Goal: Check status

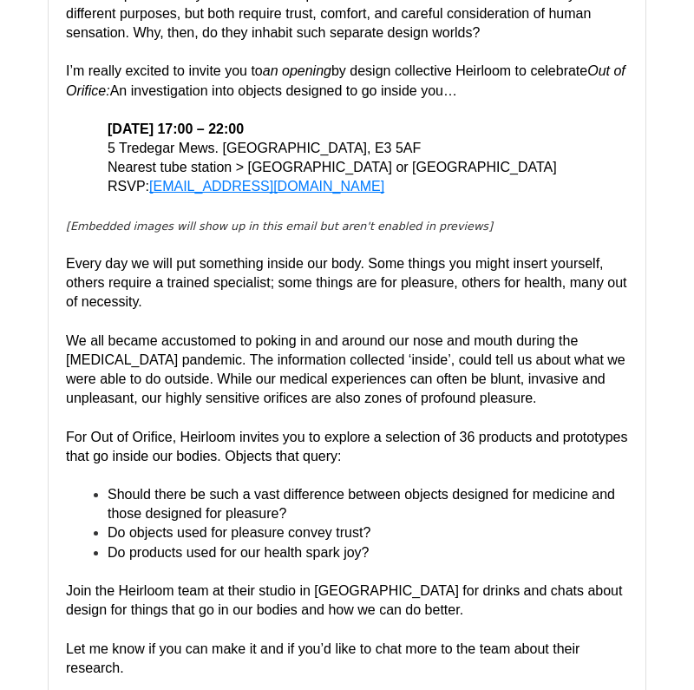
scroll to position [380, 0]
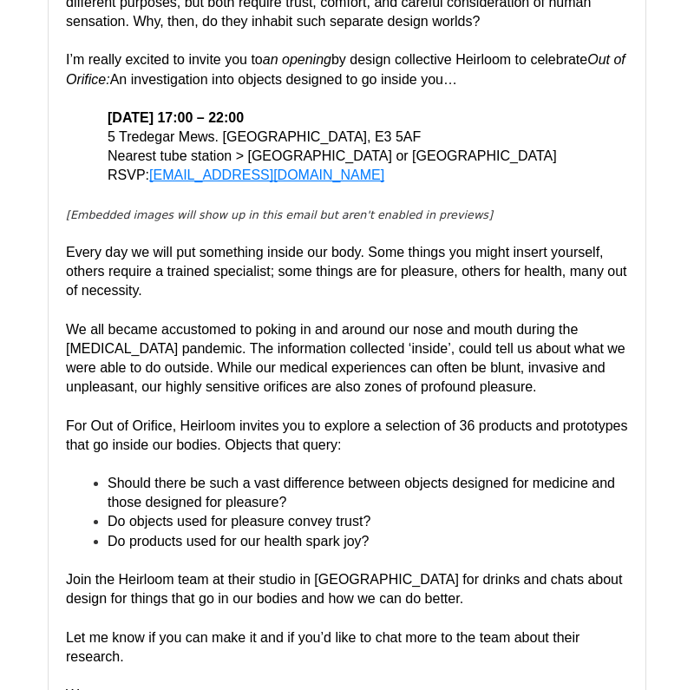
click at [261, 286] on div "Hi Ali, I have a question for you… A medical speculum and a vibrator serve fund…" at bounding box center [347, 330] width 562 height 789
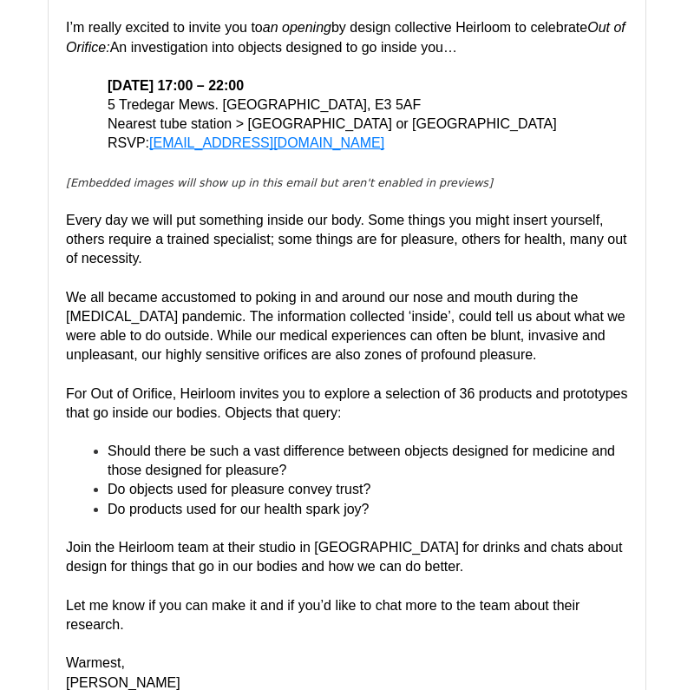
scroll to position [413, 0]
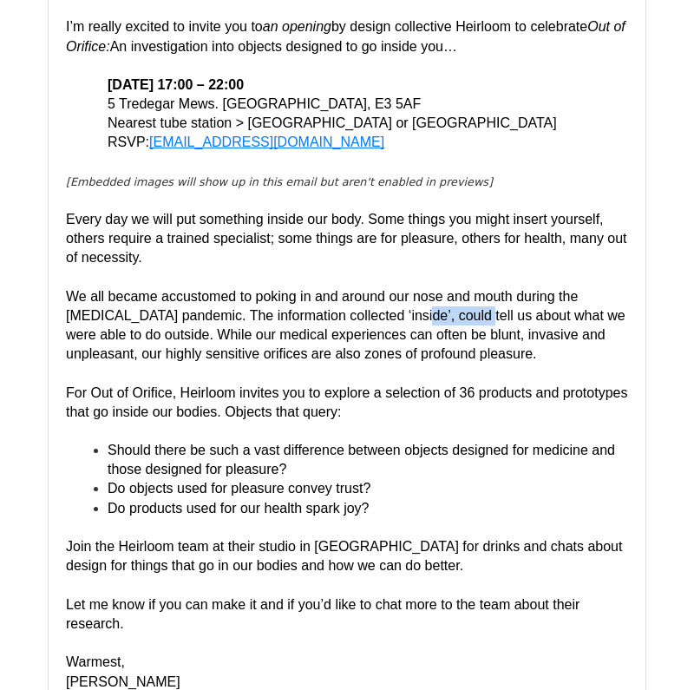
drag, startPoint x: 367, startPoint y: 283, endPoint x: 424, endPoint y: 283, distance: 57.3
click at [425, 289] on font "We all became accustomed to poking in and around our nose and mouth during the …" at bounding box center [347, 325] width 563 height 72
click at [424, 289] on font "We all became accustomed to poking in and around our nose and mouth during the …" at bounding box center [347, 325] width 563 height 72
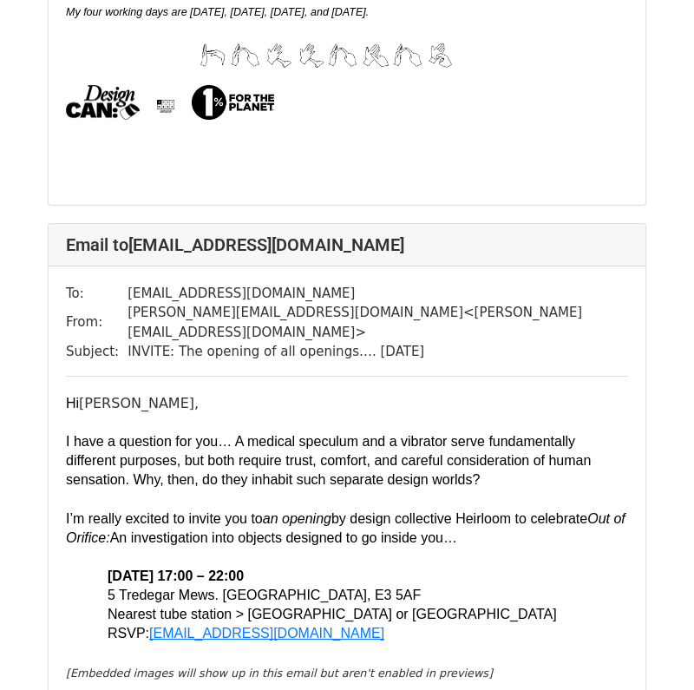
scroll to position [34030, 0]
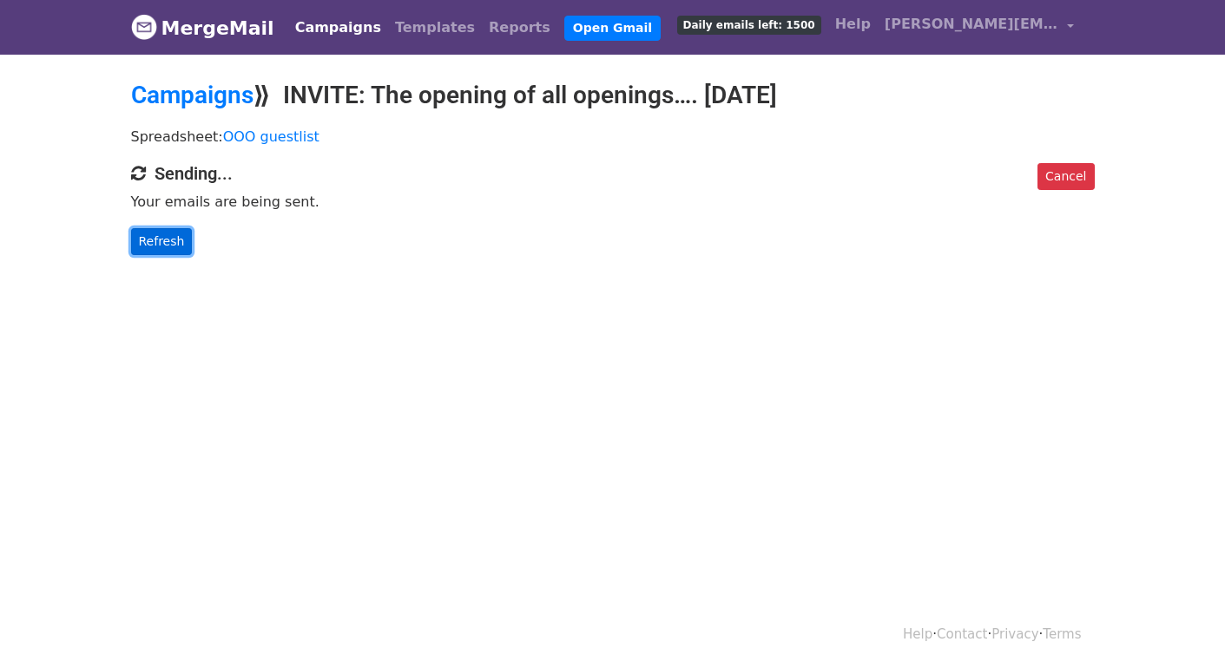
click at [151, 237] on link "Refresh" at bounding box center [162, 241] width 62 height 27
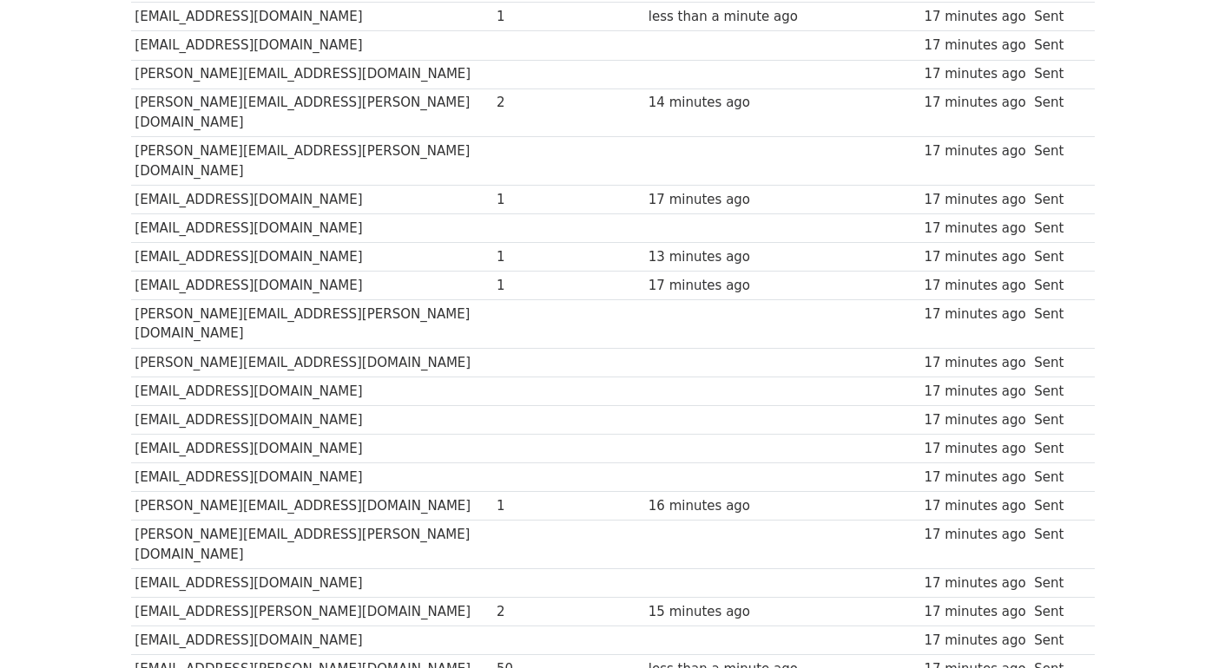
scroll to position [3361, 0]
